Goal: Task Accomplishment & Management: Use online tool/utility

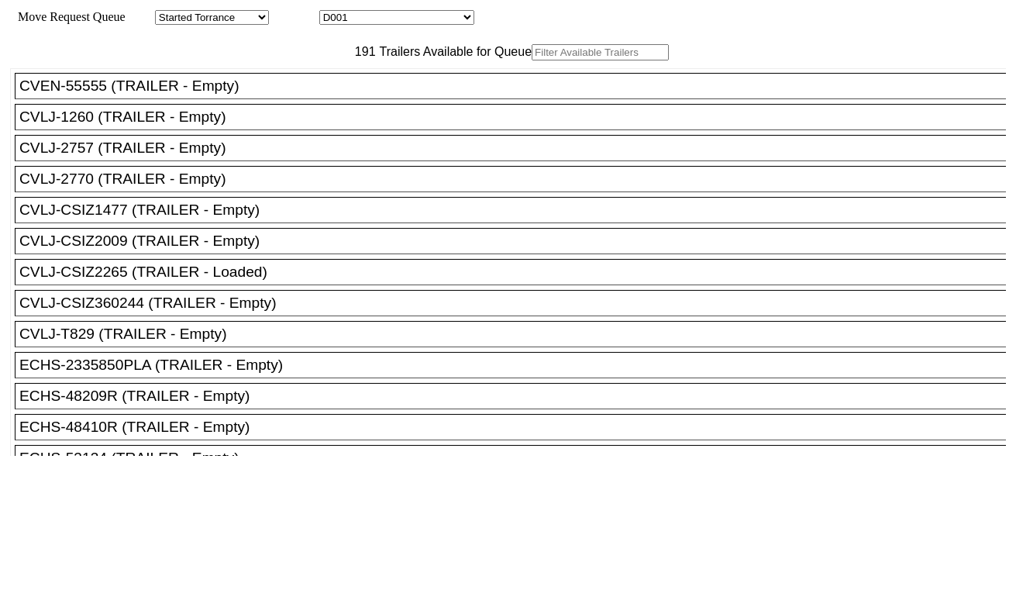
click at [532, 60] on input "text" at bounding box center [600, 52] width 137 height 16
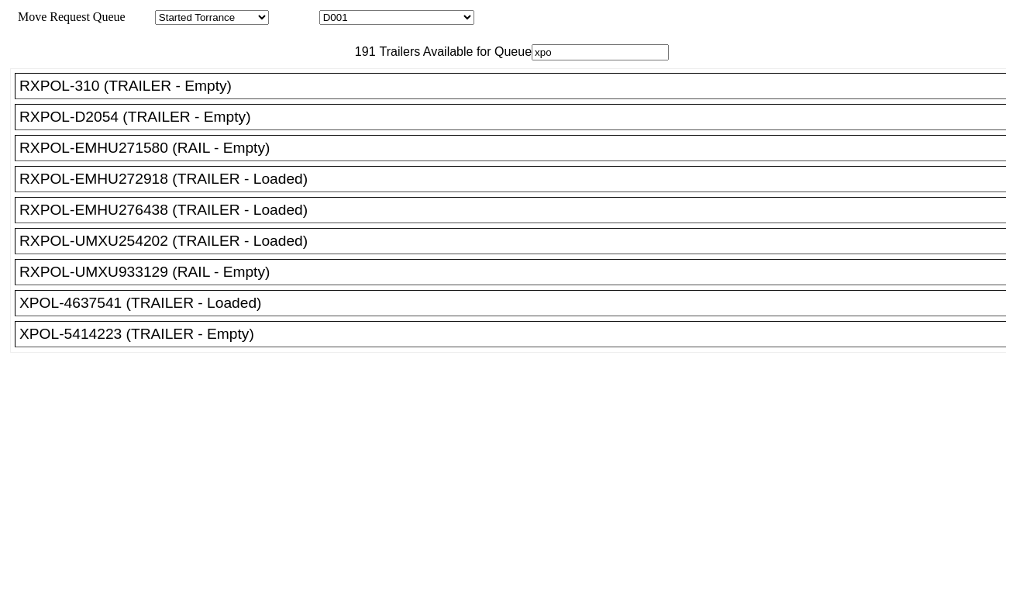
type input "xpo"
click at [312, 281] on div "RXPOL-UMXU933129 (RAIL - Empty)" at bounding box center [517, 271] width 996 height 17
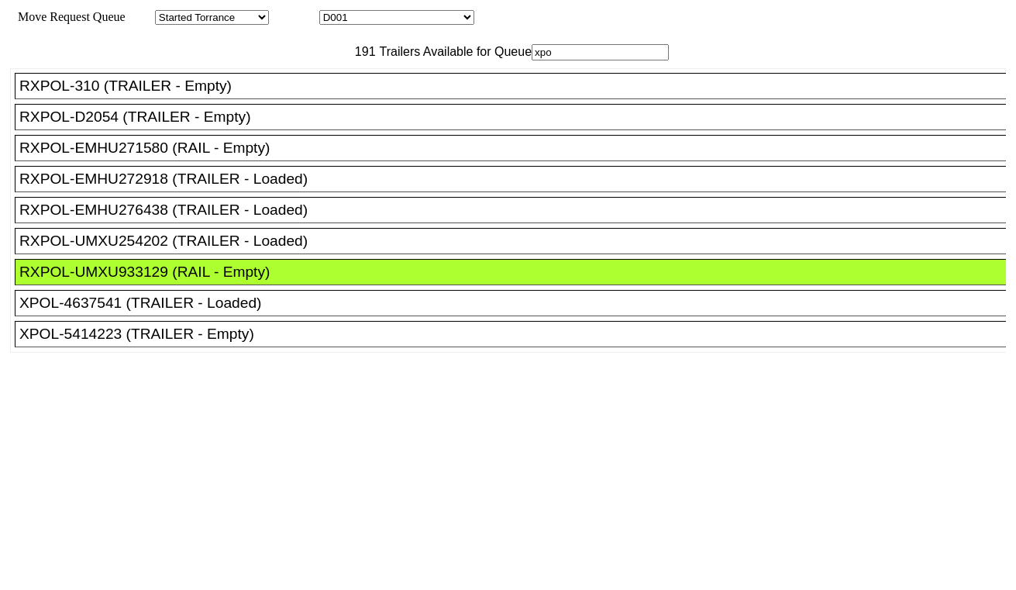
click at [257, 343] on div "XPOL-5414223 (TRAILER - Empty)" at bounding box center [517, 333] width 996 height 17
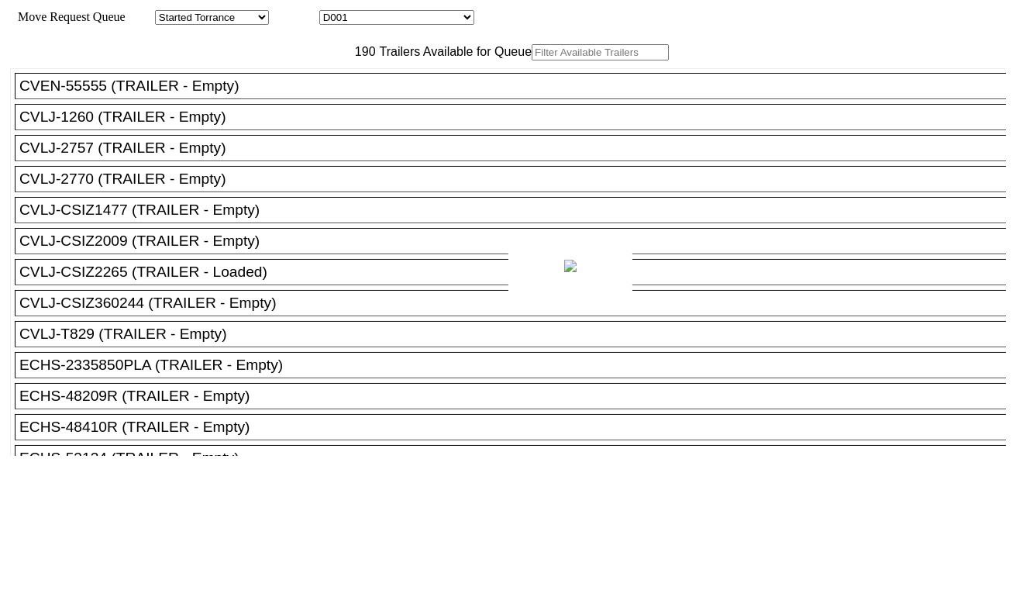
click at [281, 88] on div at bounding box center [508, 295] width 1016 height 590
click at [532, 60] on input "text" at bounding box center [600, 52] width 137 height 16
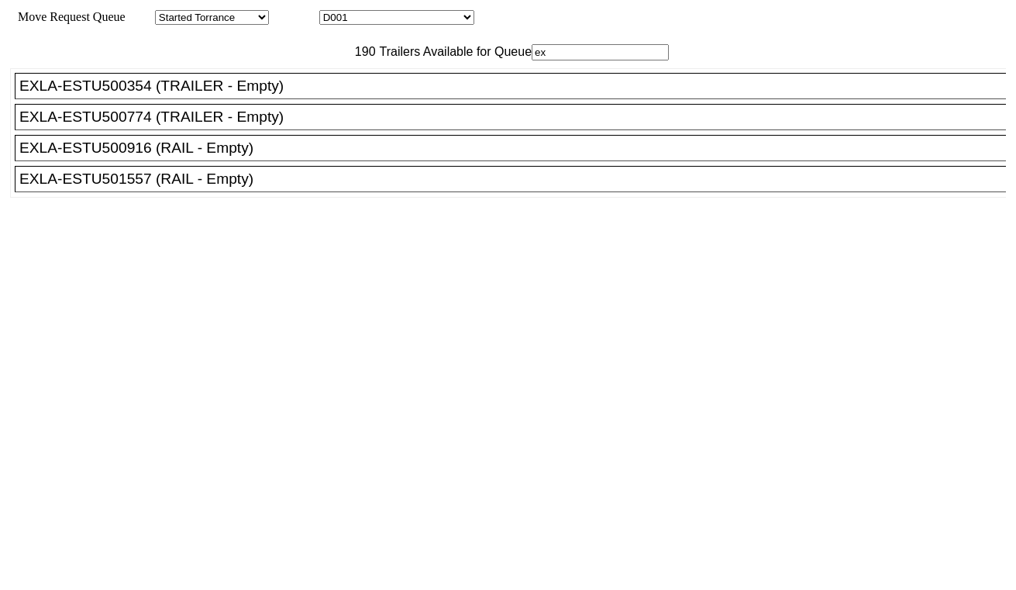
type input "ex"
click at [243, 188] on div "EXLA-ESTU501557 (RAIL - Empty)" at bounding box center [517, 178] width 996 height 17
